Goal: Information Seeking & Learning: Understand process/instructions

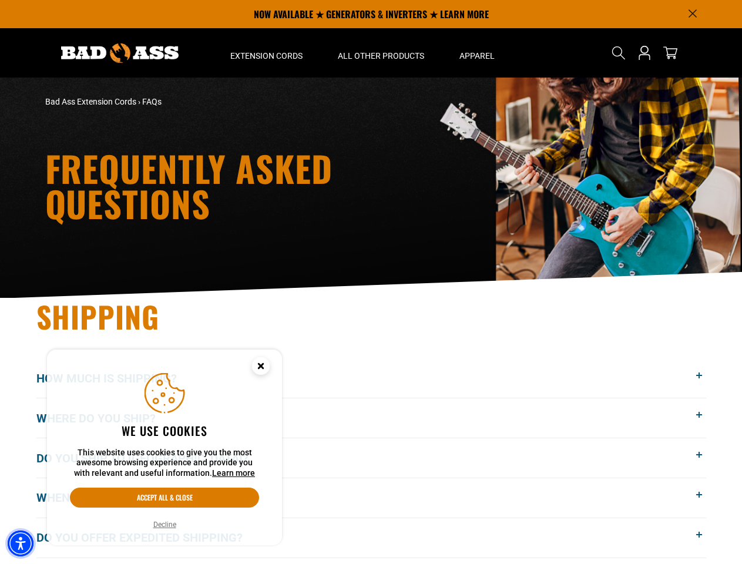
click at [21, 543] on img "Accessibility Menu" at bounding box center [21, 543] width 26 height 26
